Goal: Task Accomplishment & Management: Use online tool/utility

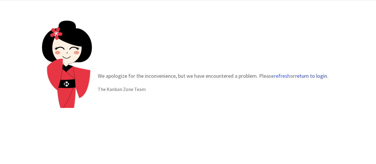
click at [303, 77] on button "return to login" at bounding box center [311, 76] width 32 height 6
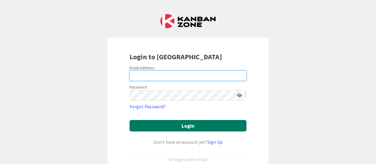
type input "[PERSON_NAME][EMAIL_ADDRESS][PERSON_NAME][DOMAIN_NAME]"
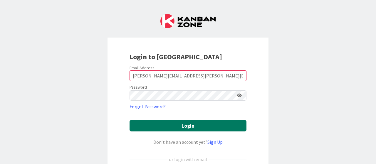
click at [180, 121] on button "Login" at bounding box center [188, 125] width 117 height 11
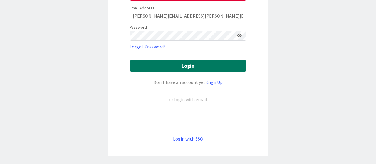
scroll to position [79, 0]
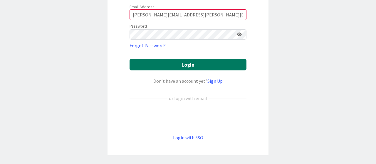
click at [181, 140] on link "Login with SSO" at bounding box center [188, 138] width 30 height 6
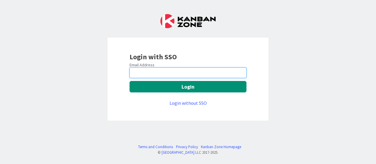
click at [171, 74] on input "email" at bounding box center [188, 73] width 117 height 11
type input "[PERSON_NAME][EMAIL_ADDRESS][PERSON_NAME][DOMAIN_NAME]"
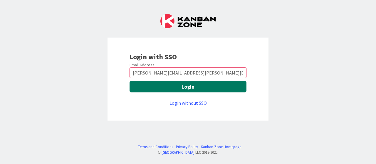
click at [173, 90] on button "Login" at bounding box center [188, 86] width 117 height 11
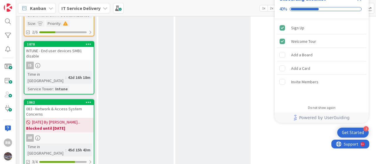
scroll to position [811, 468]
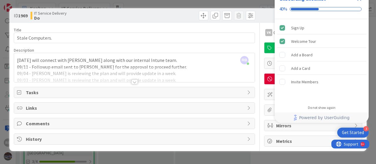
click at [134, 81] on div at bounding box center [134, 82] width 6 height 5
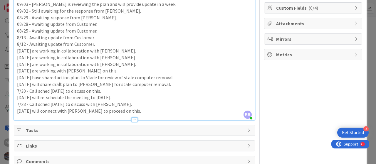
scroll to position [116, 0]
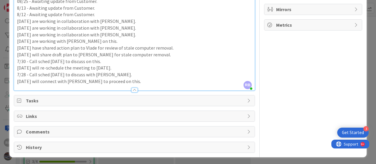
click at [284, 81] on div "VK Owner Watchers Standard Work (Planned) Dates Block Custom Fields ( 0/4 ) Att…" at bounding box center [313, 30] width 98 height 247
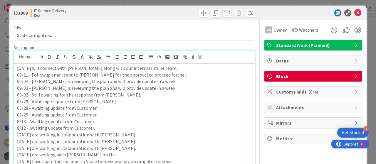
scroll to position [0, 0]
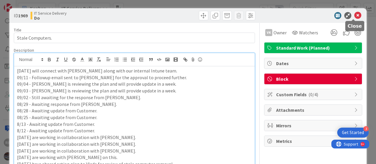
click at [355, 16] on icon at bounding box center [358, 15] width 7 height 7
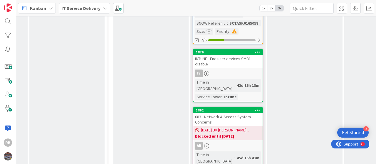
scroll to position [807, 299]
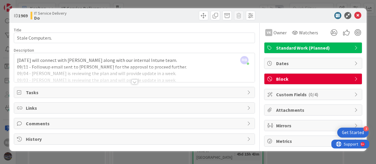
click at [250, 92] on icon at bounding box center [249, 92] width 5 height 5
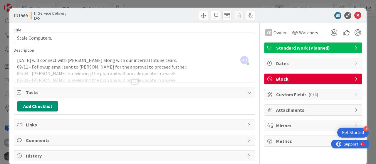
click at [247, 92] on icon at bounding box center [249, 92] width 5 height 5
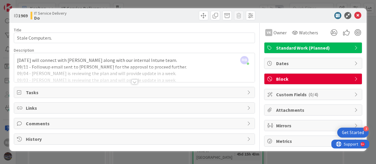
click at [249, 139] on icon at bounding box center [249, 139] width 5 height 5
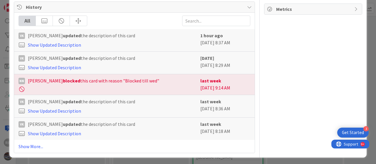
scroll to position [132, 0]
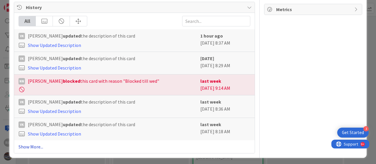
click at [36, 146] on link "Show More..." at bounding box center [135, 146] width 232 height 7
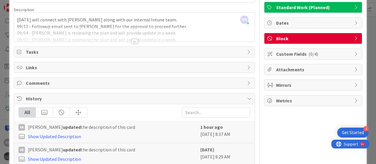
scroll to position [0, 0]
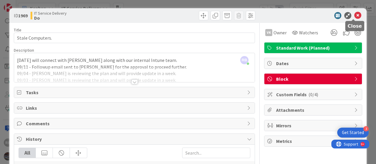
click at [355, 17] on icon at bounding box center [358, 15] width 7 height 7
